Goal: Contribute content

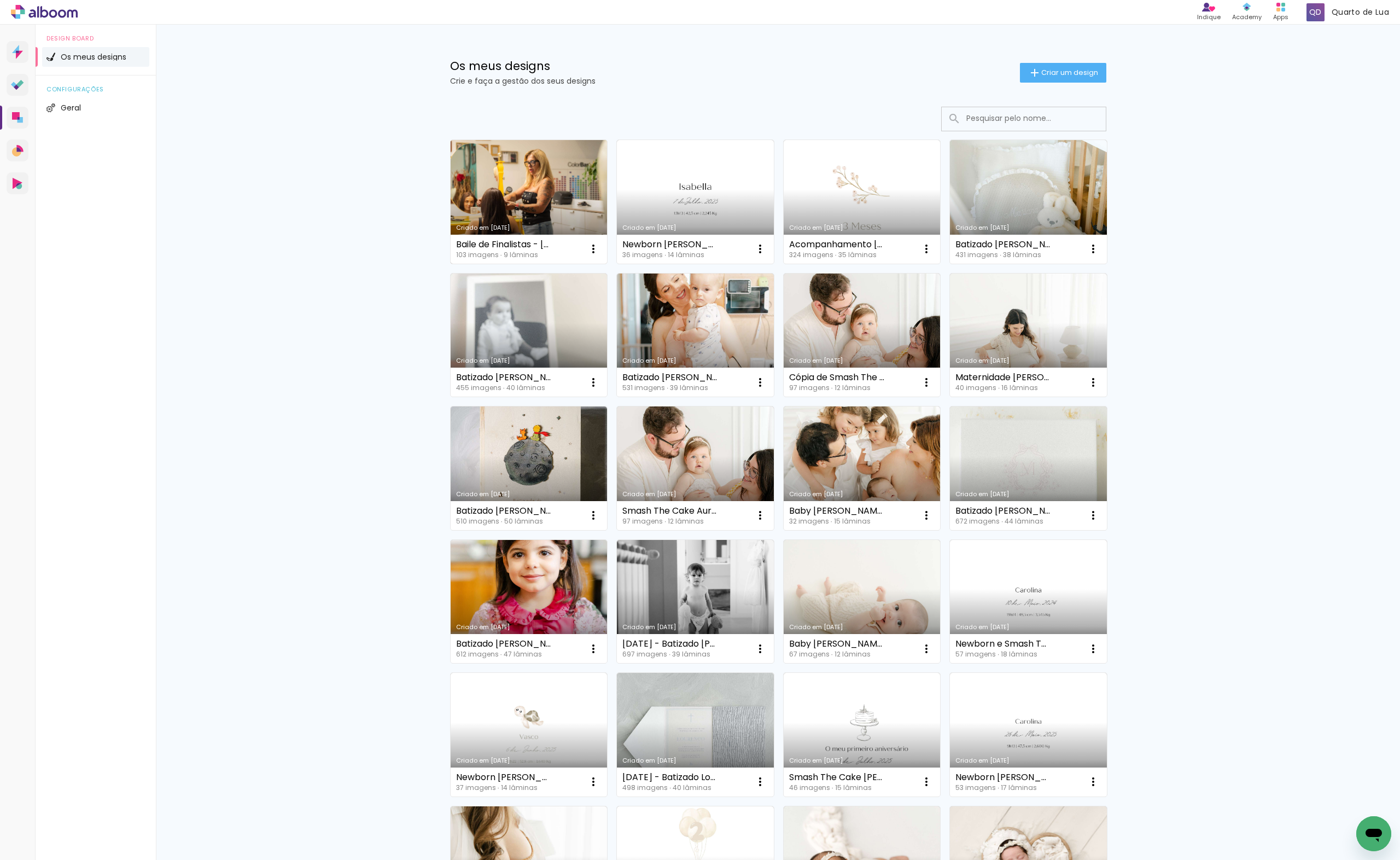
click at [536, 198] on link "Criado em [DATE]" at bounding box center [529, 202] width 157 height 124
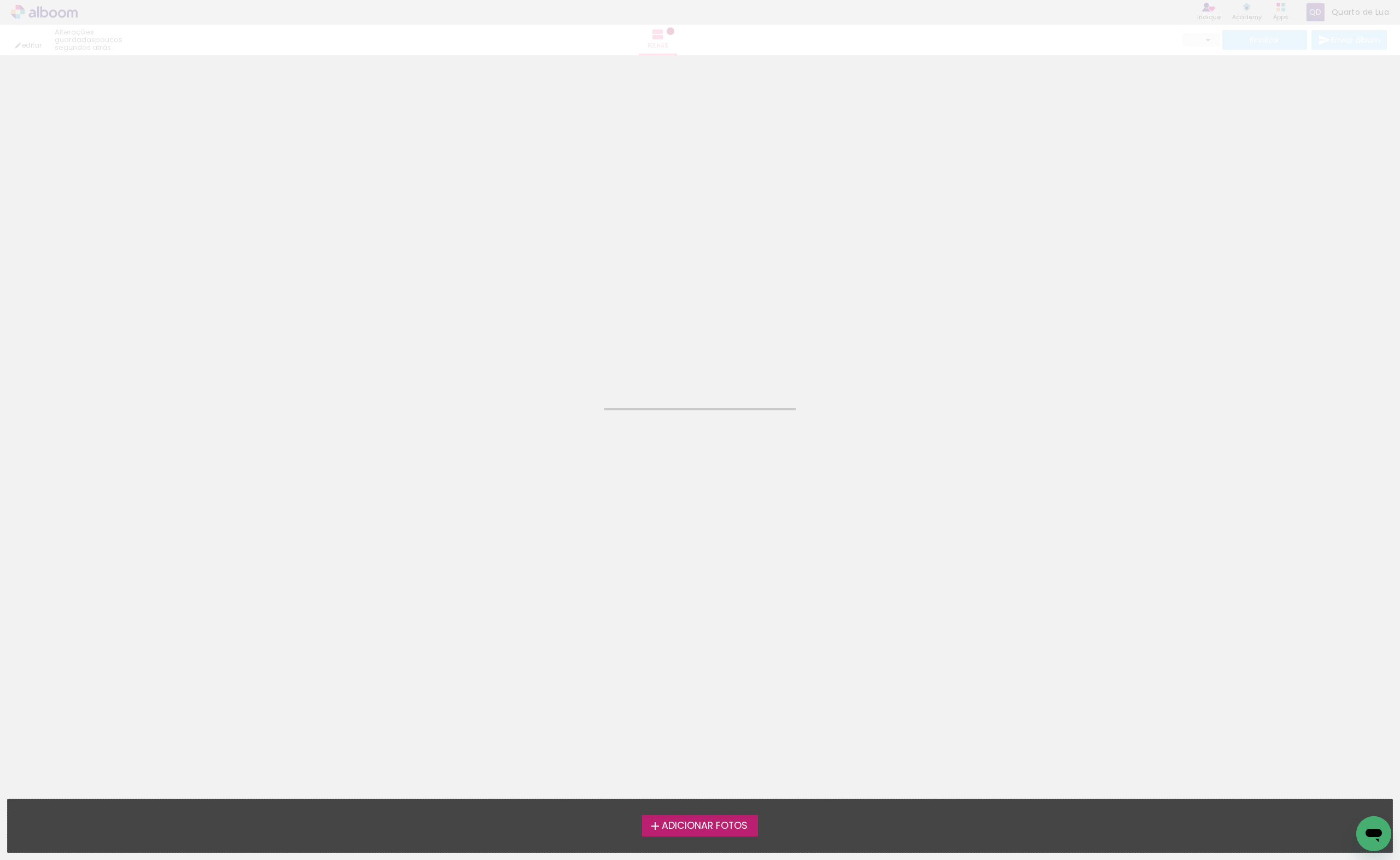
click at [706, 812] on div "Adicionar Fotos Solte as suas fotos aqui..." at bounding box center [700, 826] width 1385 height 53
click at [707, 825] on span "Adicionar Fotos" at bounding box center [704, 826] width 86 height 10
click at [0, 0] on input "file" at bounding box center [0, 0] width 0 height 0
